Goal: Task Accomplishment & Management: Use online tool/utility

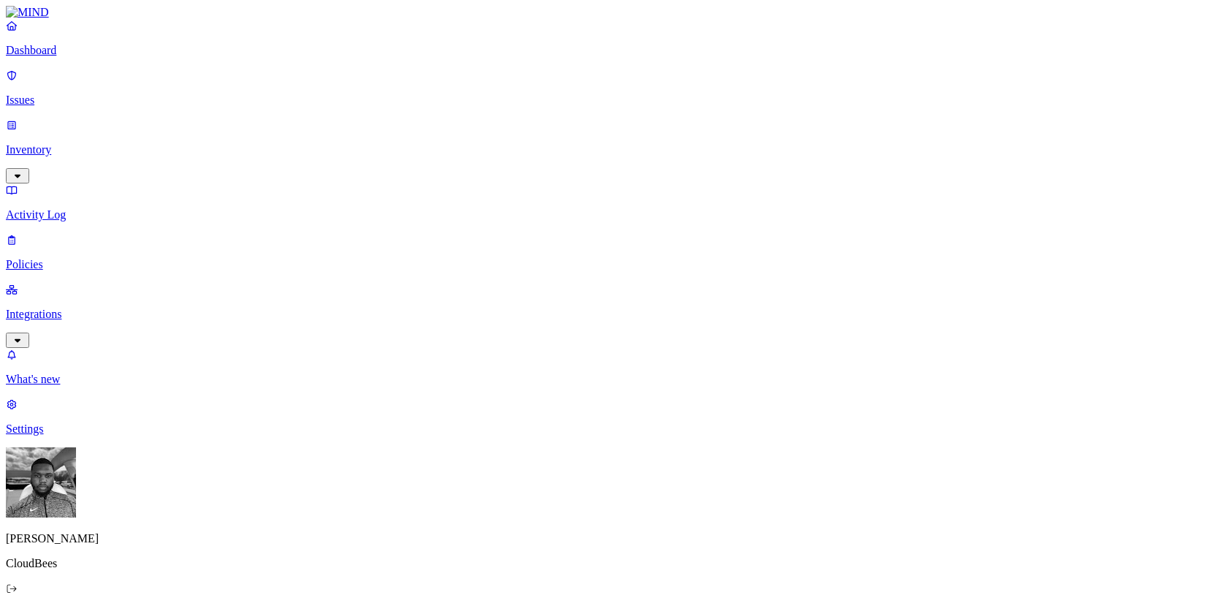
click at [106, 283] on link "Integrations" at bounding box center [614, 314] width 1217 height 63
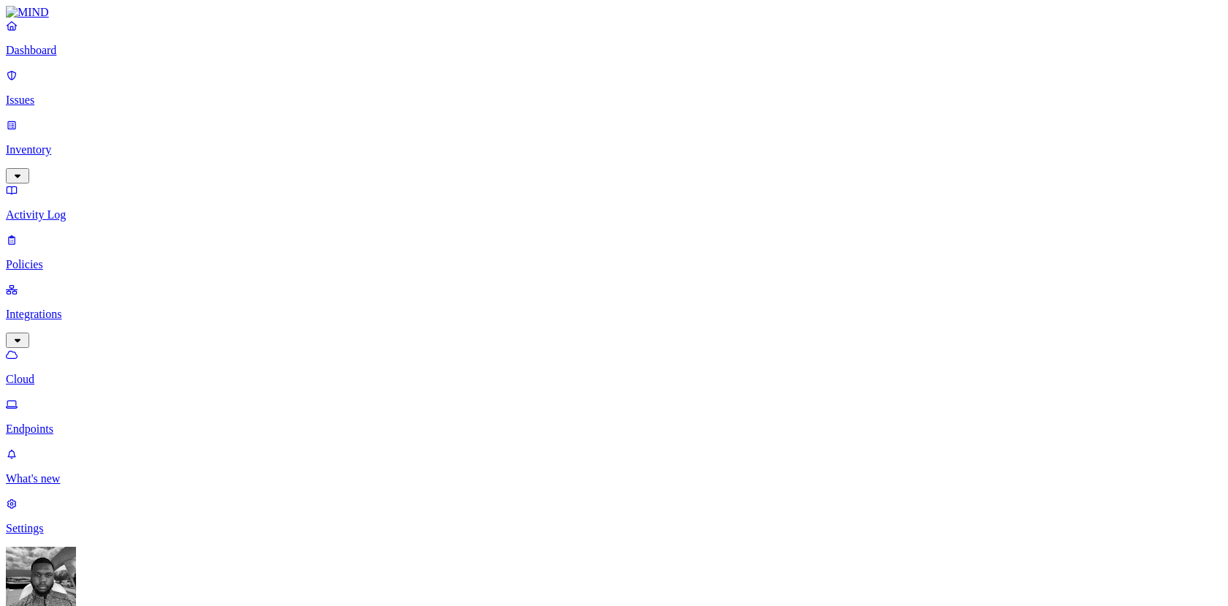
click at [91, 423] on p "Endpoints" at bounding box center [614, 429] width 1217 height 13
